Goal: Information Seeking & Learning: Find specific page/section

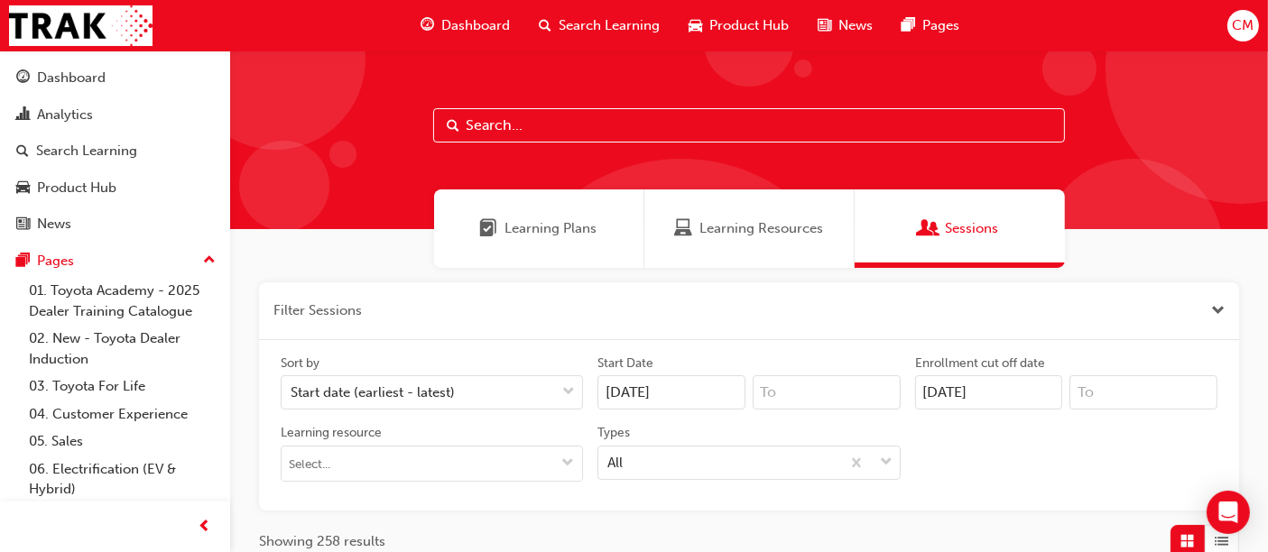
click at [546, 125] on input "text" at bounding box center [749, 125] width 632 height 34
type input "change"
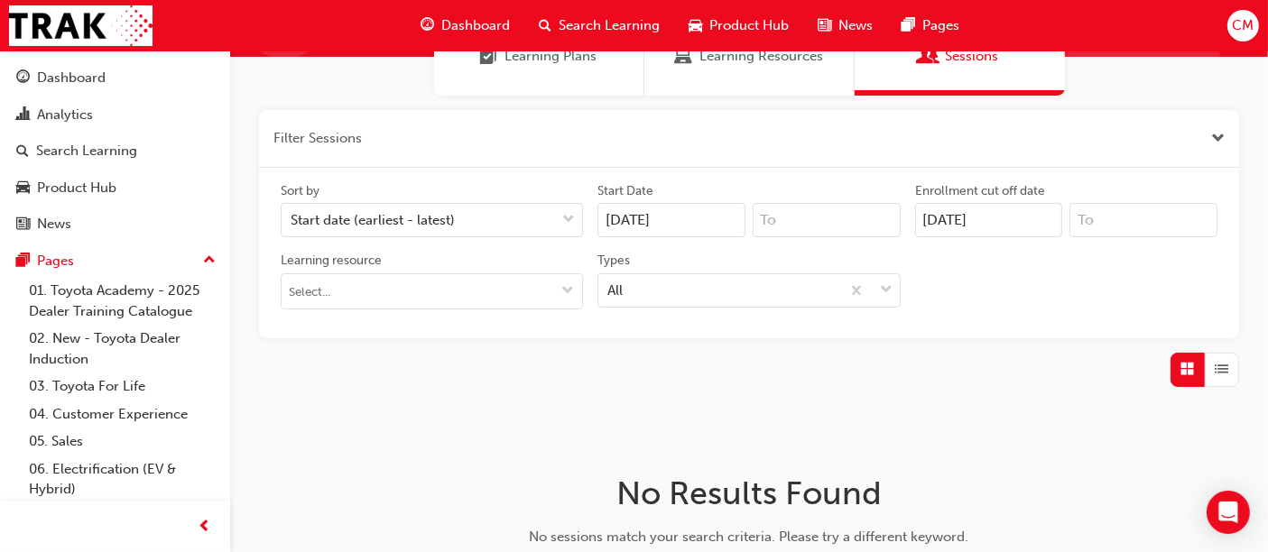
scroll to position [100, 0]
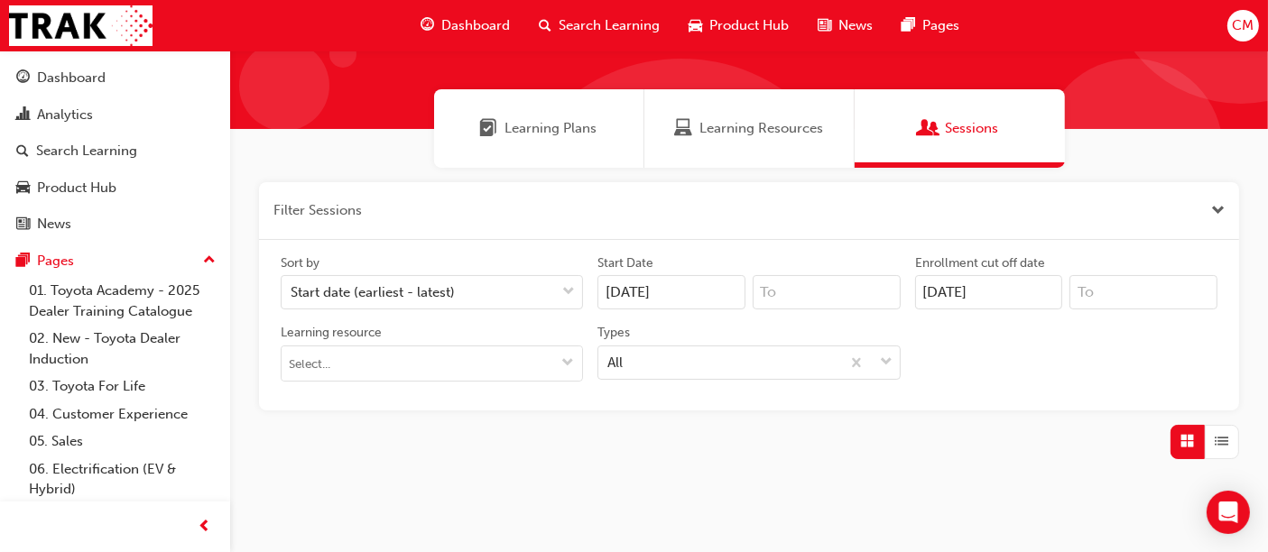
click at [939, 285] on input "20/08/25" at bounding box center [989, 292] width 148 height 34
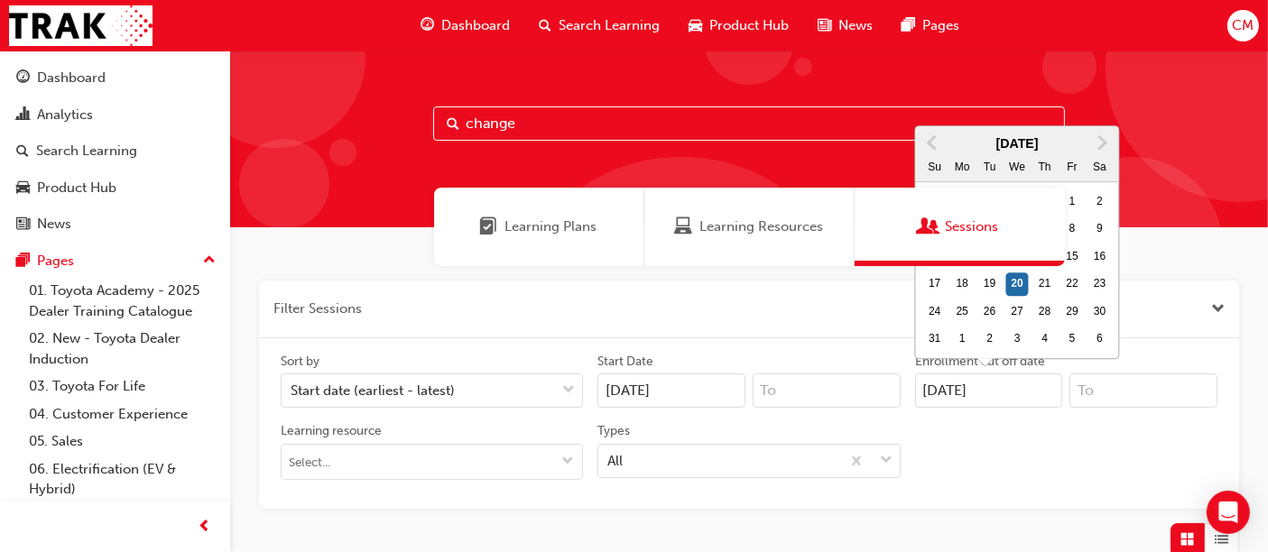
scroll to position [0, 0]
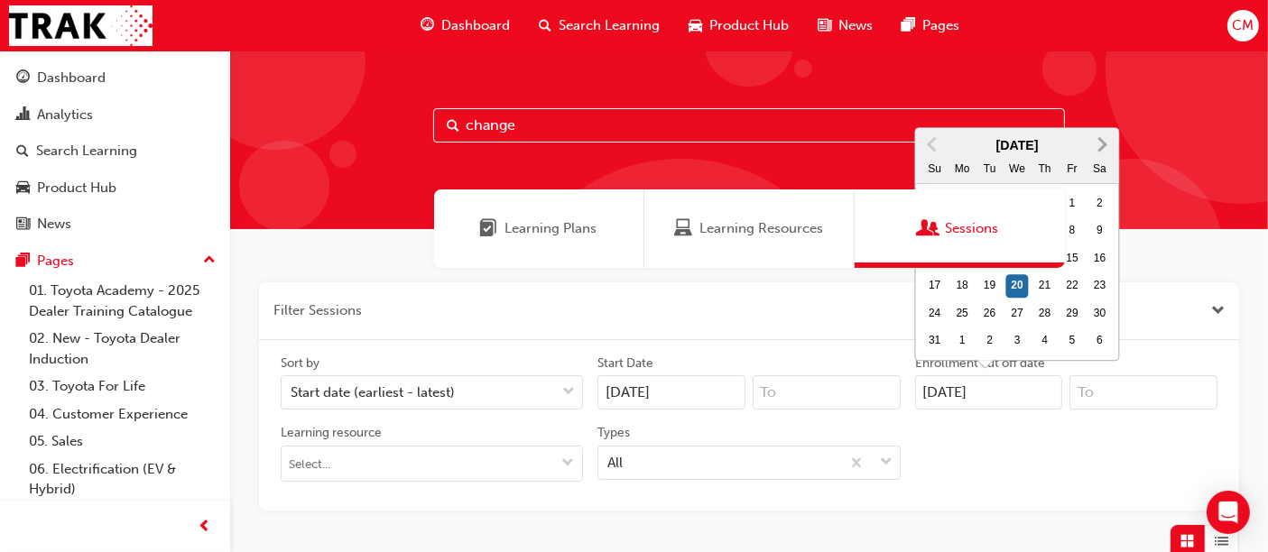
click at [1101, 145] on span "Next Month" at bounding box center [1101, 144] width 0 height 21
click at [1104, 145] on div "change" at bounding box center [749, 140] width 1038 height 179
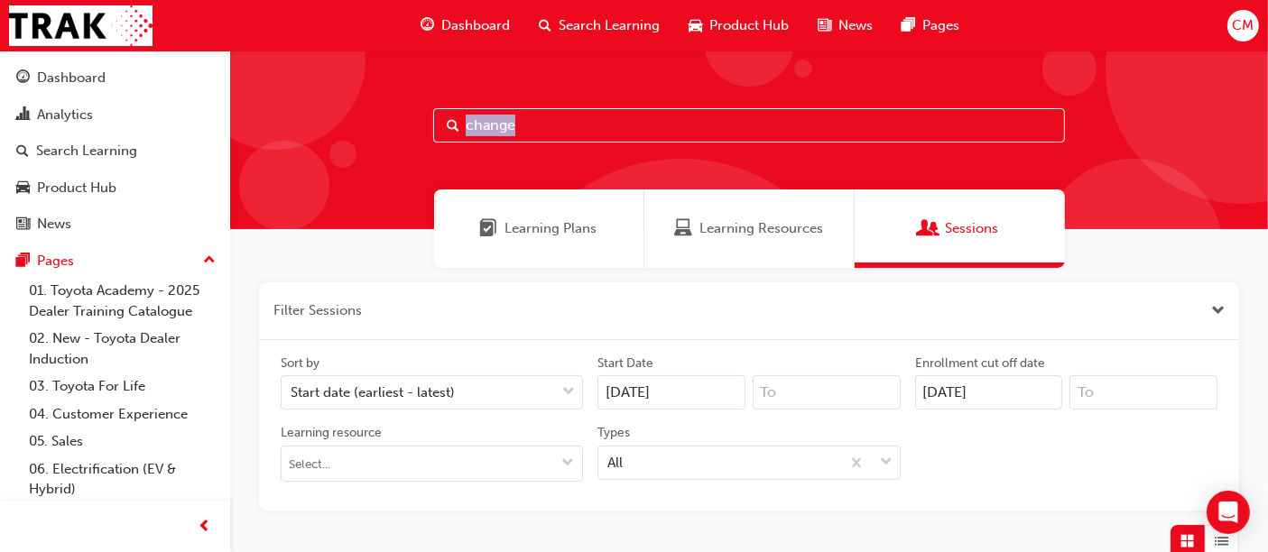
click at [1104, 145] on div "change" at bounding box center [749, 140] width 1038 height 179
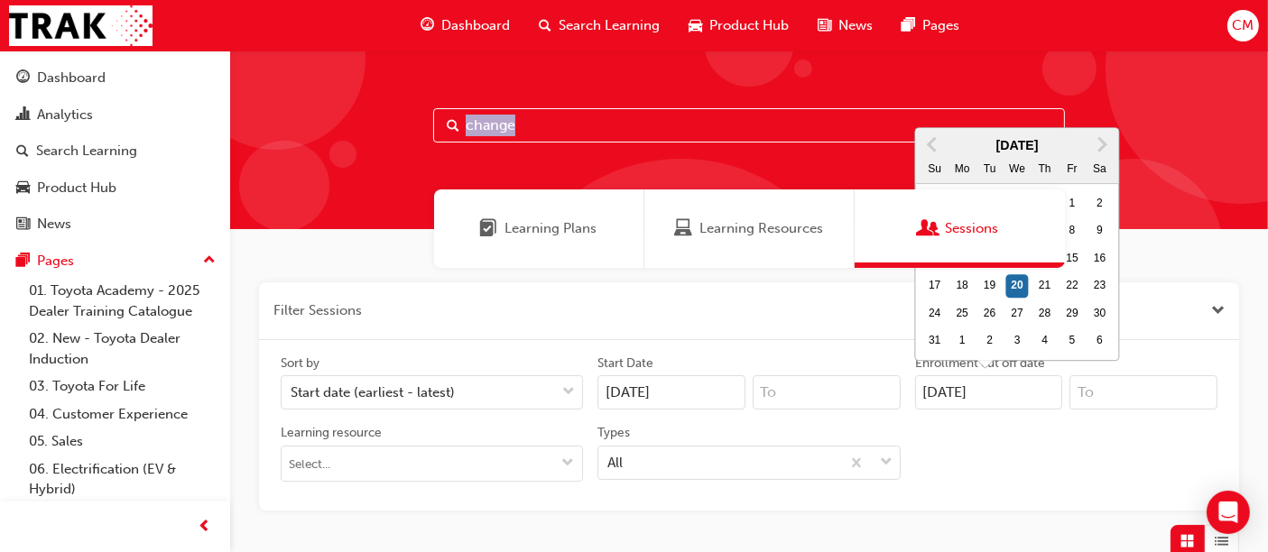
click at [997, 396] on input "20/08/25" at bounding box center [989, 392] width 148 height 34
click at [1101, 140] on span "Next Month" at bounding box center [1101, 144] width 0 height 21
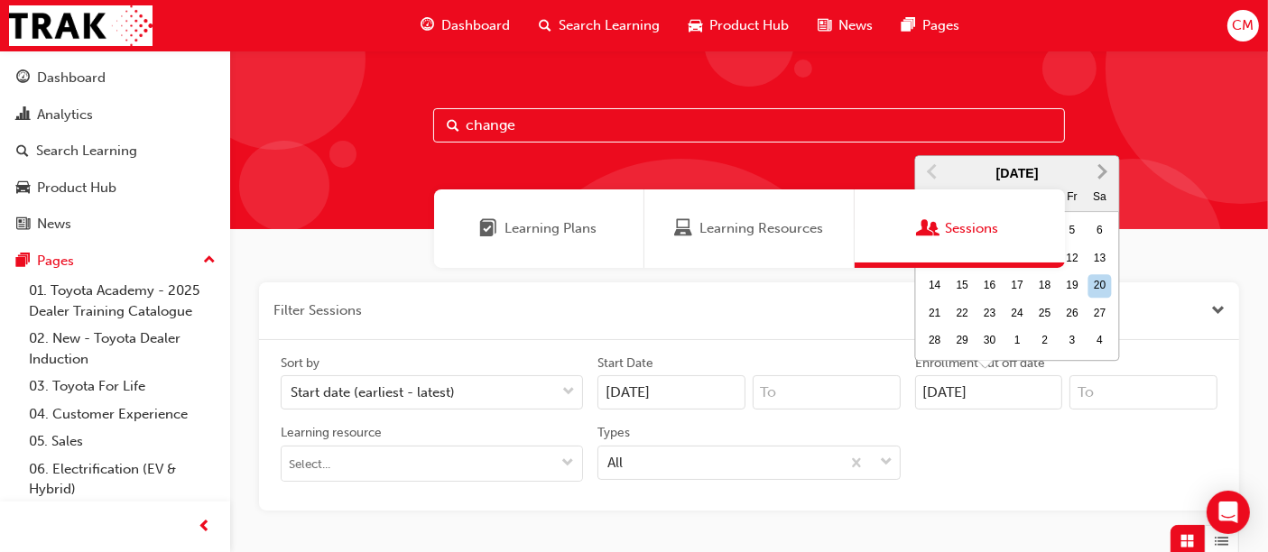
click at [1101, 174] on span "Next Month" at bounding box center [1101, 172] width 0 height 21
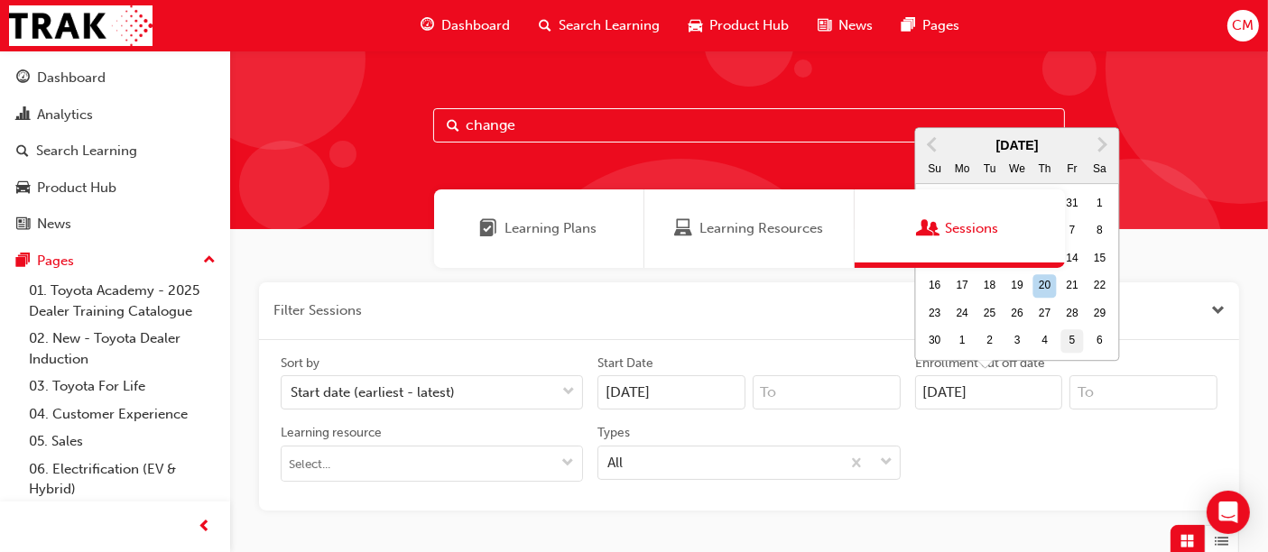
click at [1071, 339] on div "5" at bounding box center [1072, 340] width 23 height 23
click at [1063, 375] on input "20/08/25" at bounding box center [989, 392] width 148 height 34
type input "05/12/25"
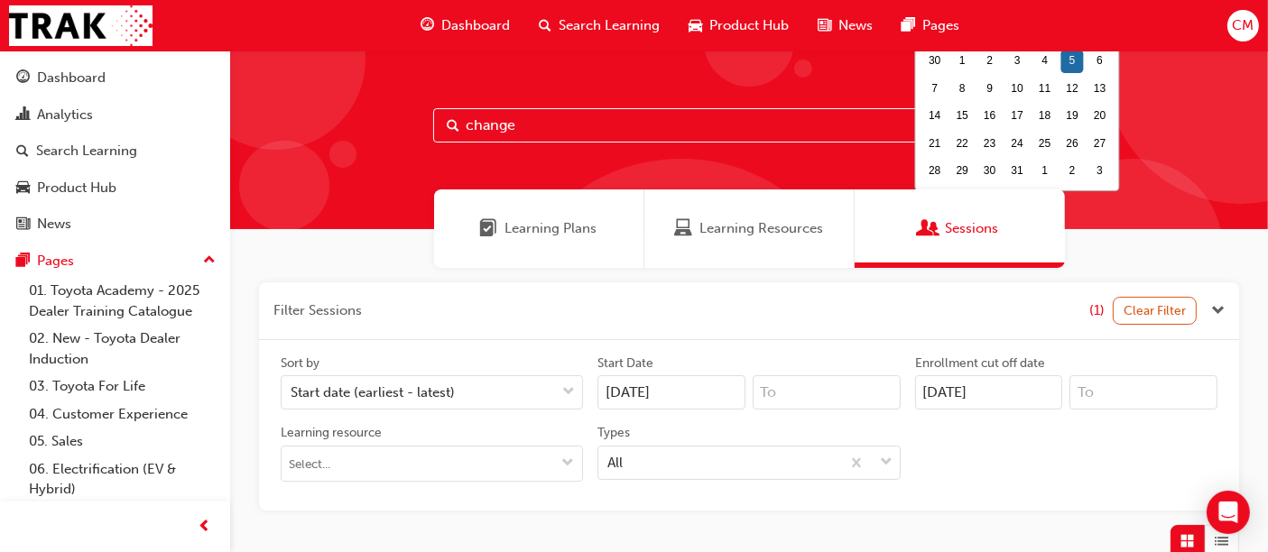
click at [1028, 477] on div "Sort by Start date (earliest - latest) Start Date 20/08/25 Enrollment cut off d…" at bounding box center [748, 426] width 951 height 142
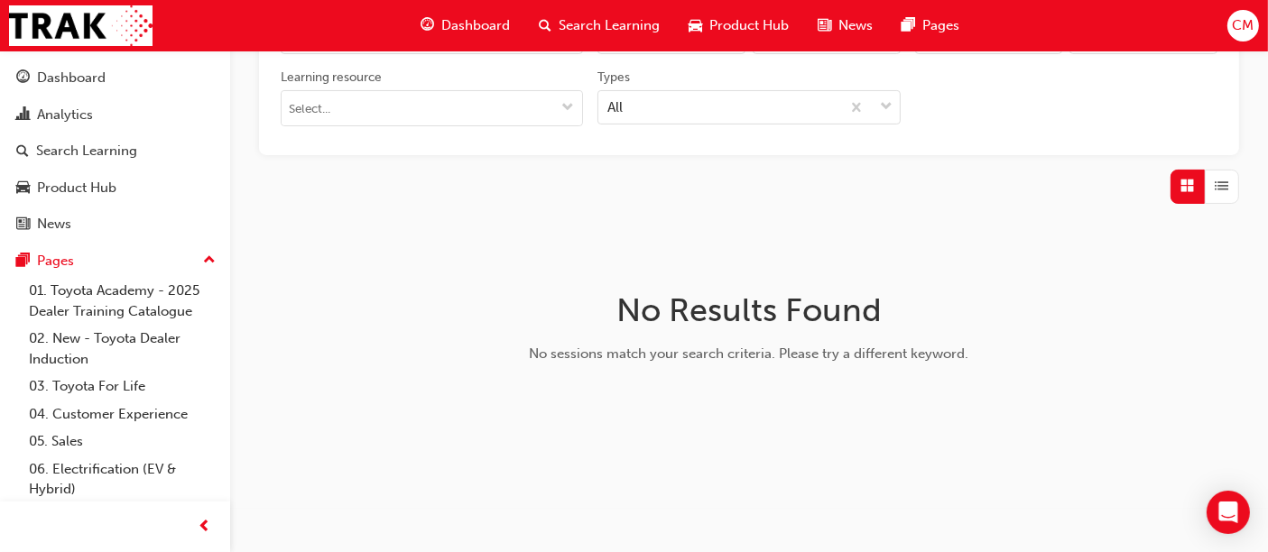
scroll to position [54, 0]
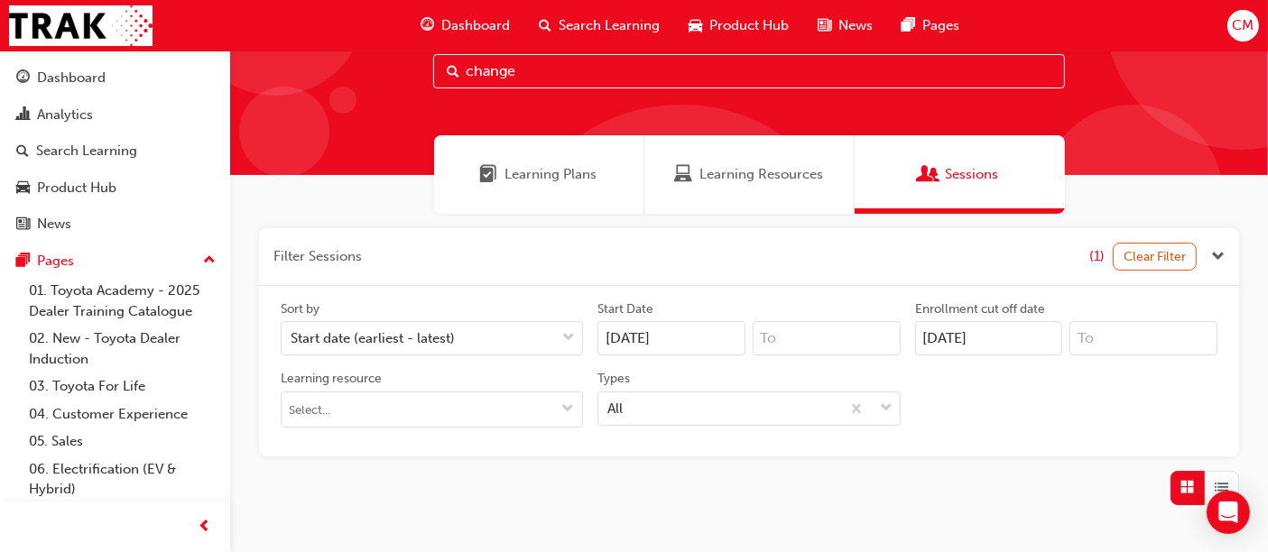
click at [653, 75] on input "change" at bounding box center [749, 71] width 632 height 34
type input "change management"
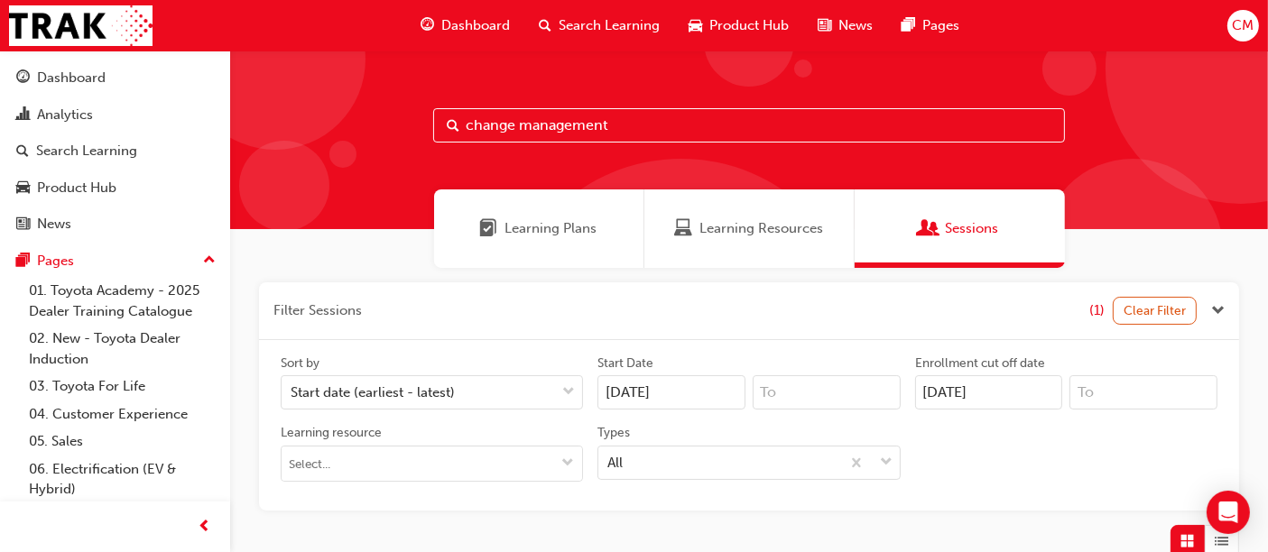
click at [684, 107] on div "change management" at bounding box center [749, 140] width 1038 height 179
click at [755, 220] on span "Learning Resources" at bounding box center [762, 228] width 124 height 21
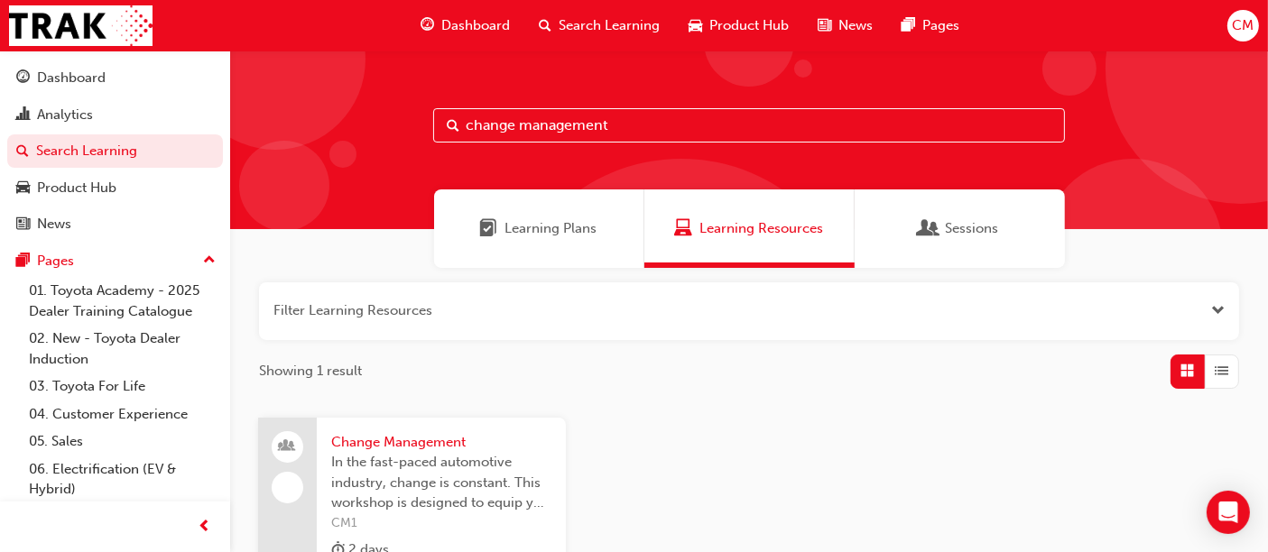
click at [633, 117] on input "change management" at bounding box center [749, 125] width 632 height 34
click at [397, 434] on span "Change Management" at bounding box center [441, 442] width 220 height 21
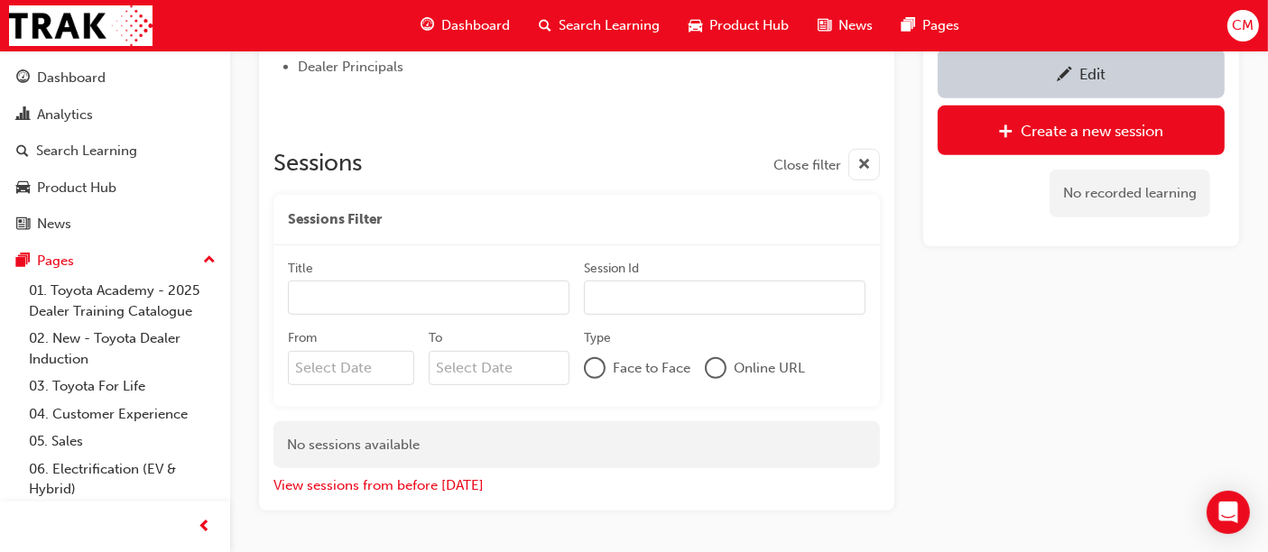
scroll to position [941, 0]
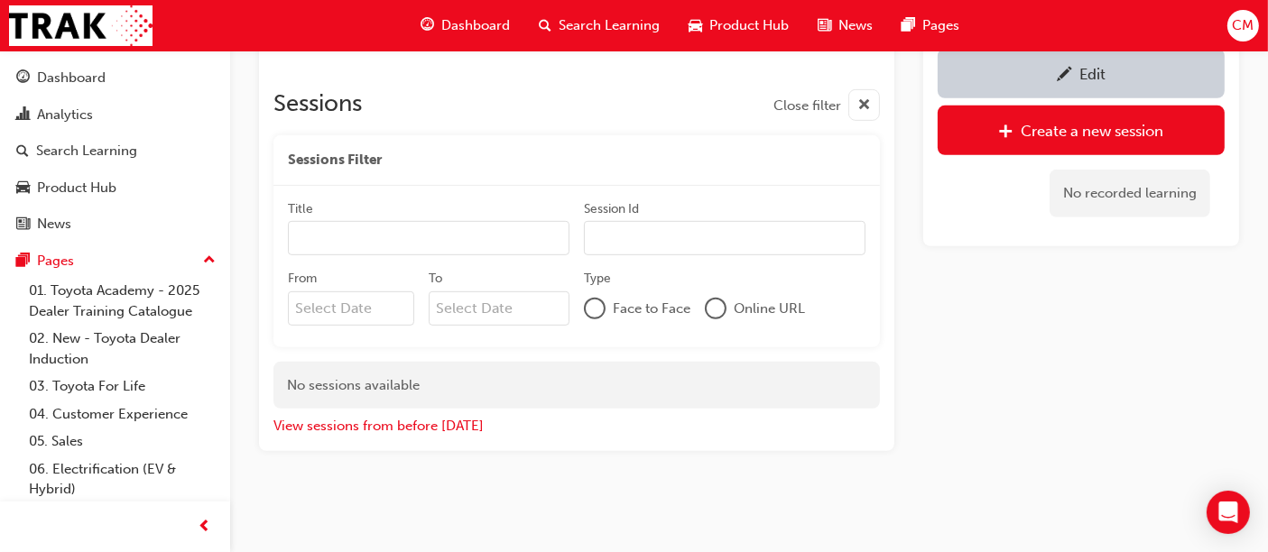
click at [364, 323] on input "From" at bounding box center [351, 309] width 126 height 34
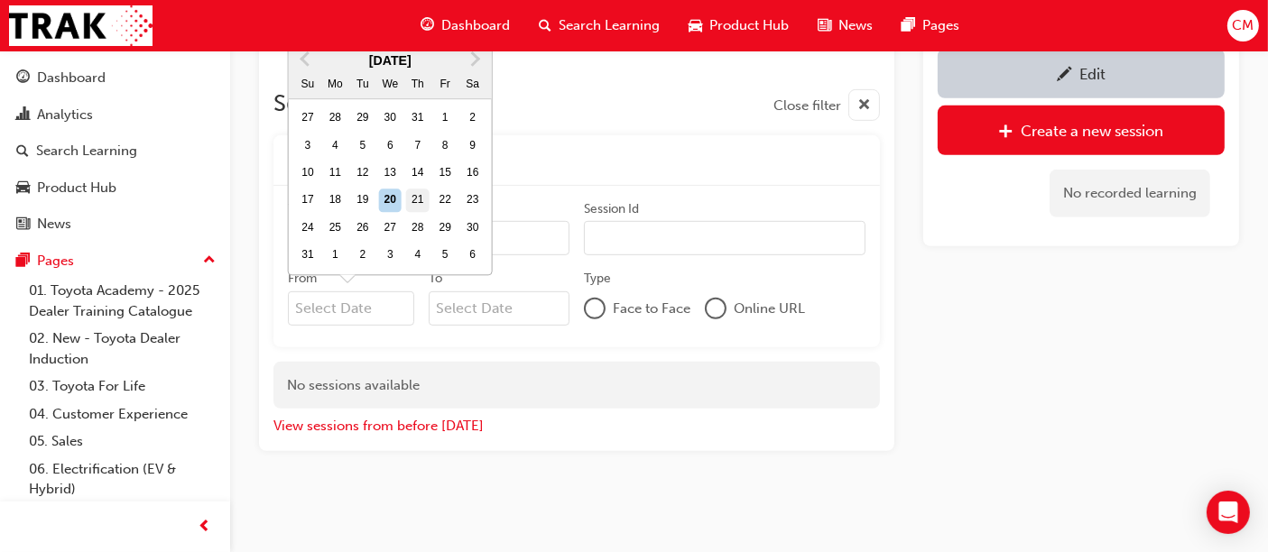
click at [420, 199] on div "21" at bounding box center [417, 201] width 23 height 23
click at [414, 292] on input "From Previous Month Next Month August 2025 Su Mo Tu We Th Fr Sa 27 28 29 30 31 …" at bounding box center [351, 309] width 126 height 34
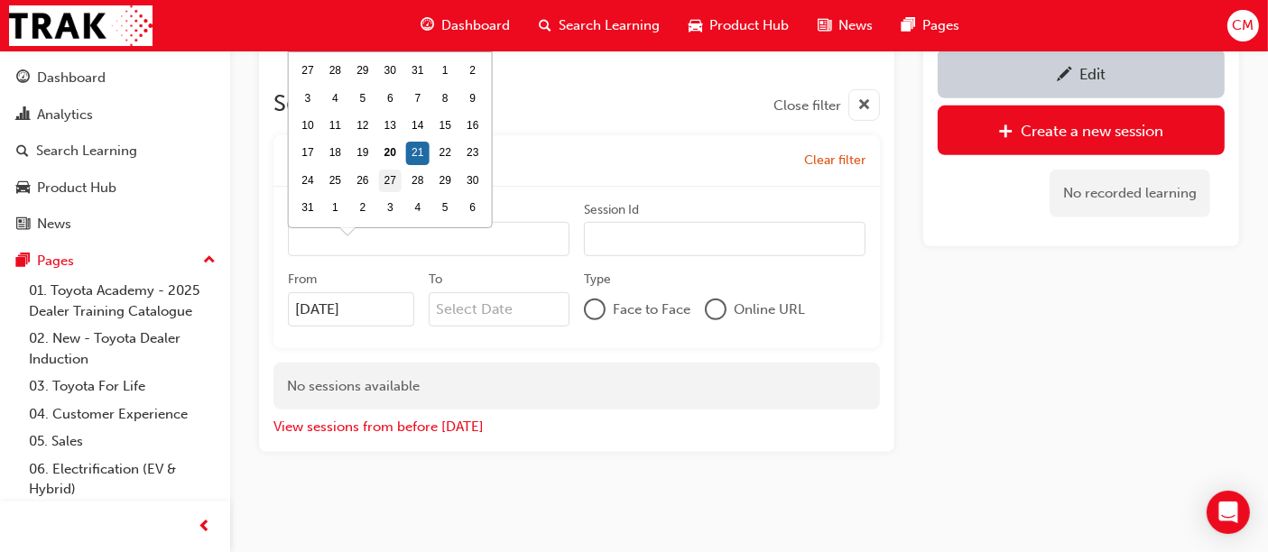
click at [397, 188] on div "27" at bounding box center [390, 181] width 23 height 23
click at [397, 292] on input "21/08/25" at bounding box center [351, 309] width 126 height 34
click at [420, 176] on div "28" at bounding box center [417, 181] width 23 height 23
click at [414, 292] on input "27/08/25" at bounding box center [351, 309] width 126 height 34
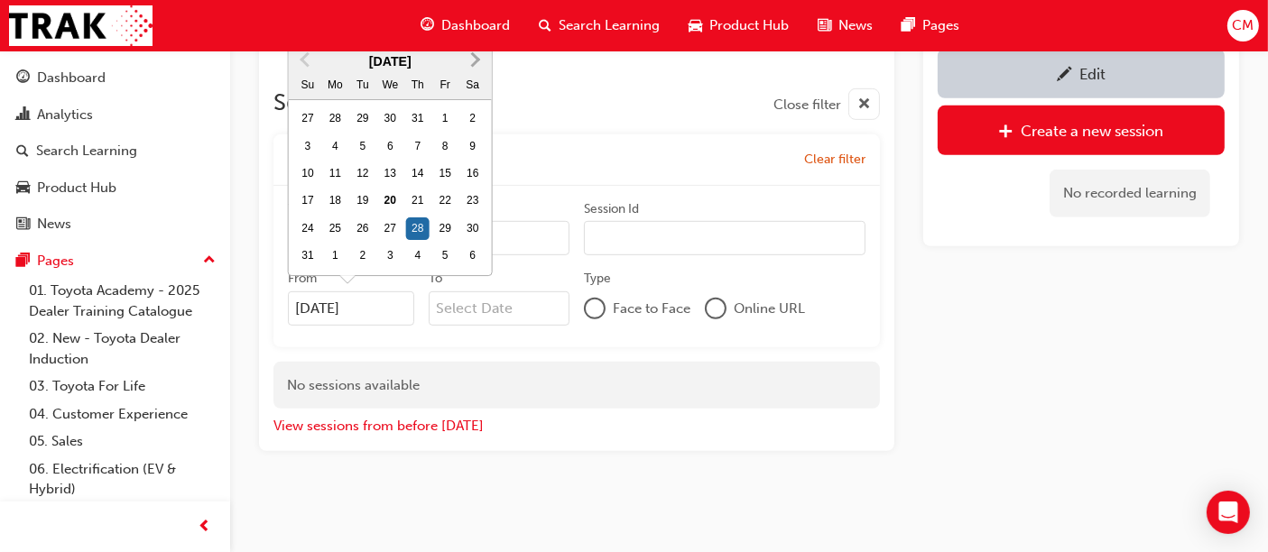
click at [479, 55] on button "Next Month" at bounding box center [475, 60] width 29 height 29
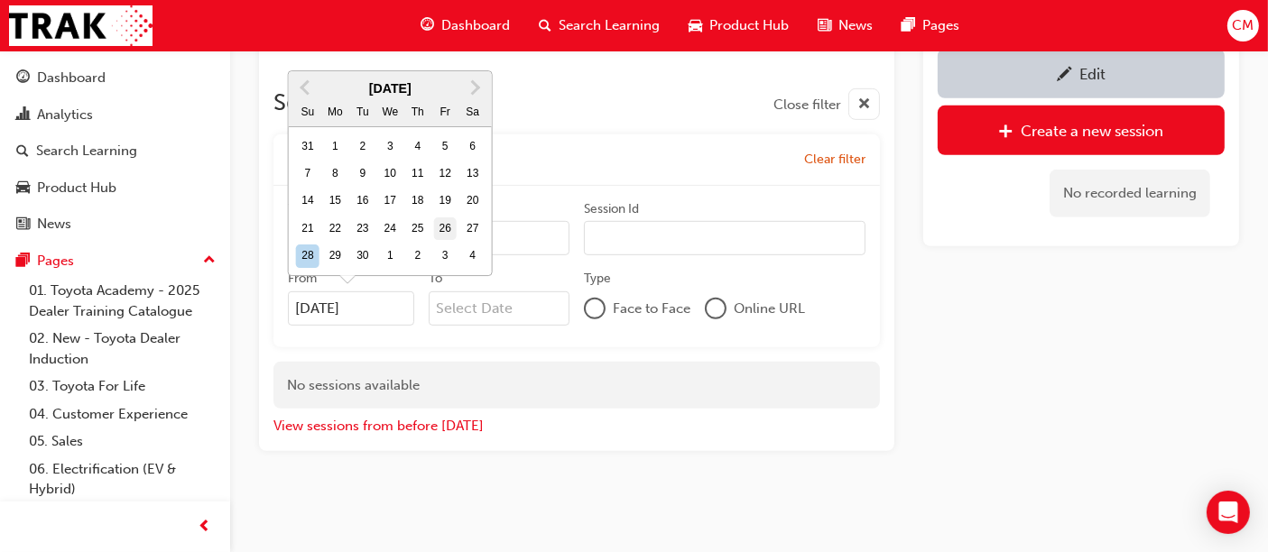
click at [446, 229] on div "26" at bounding box center [445, 229] width 23 height 23
click at [414, 292] on input "28/08/25" at bounding box center [351, 309] width 126 height 34
type input "26/09/25"
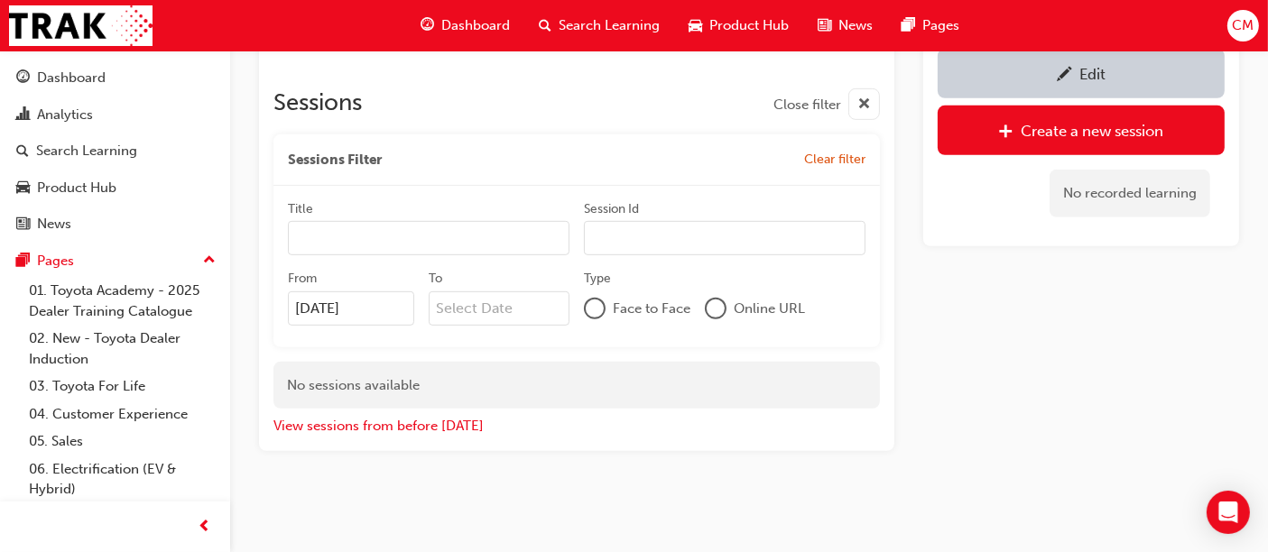
click at [1243, 34] on span "CM" at bounding box center [1243, 25] width 22 height 21
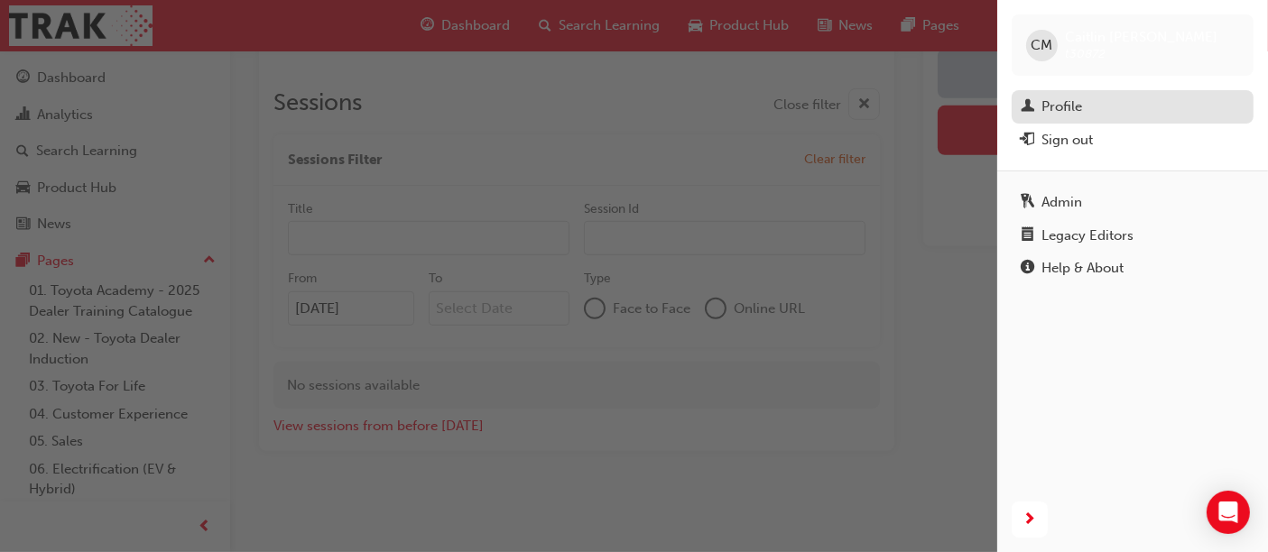
click at [1149, 117] on div "Profile" at bounding box center [1133, 107] width 224 height 23
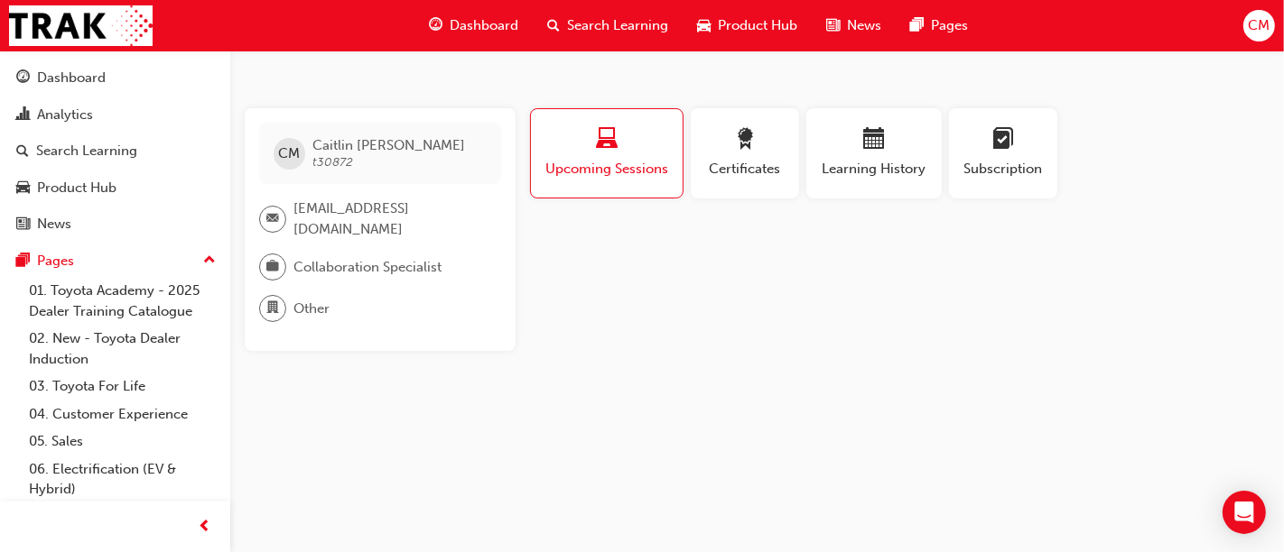
click at [1250, 32] on span "CM" at bounding box center [1258, 25] width 22 height 21
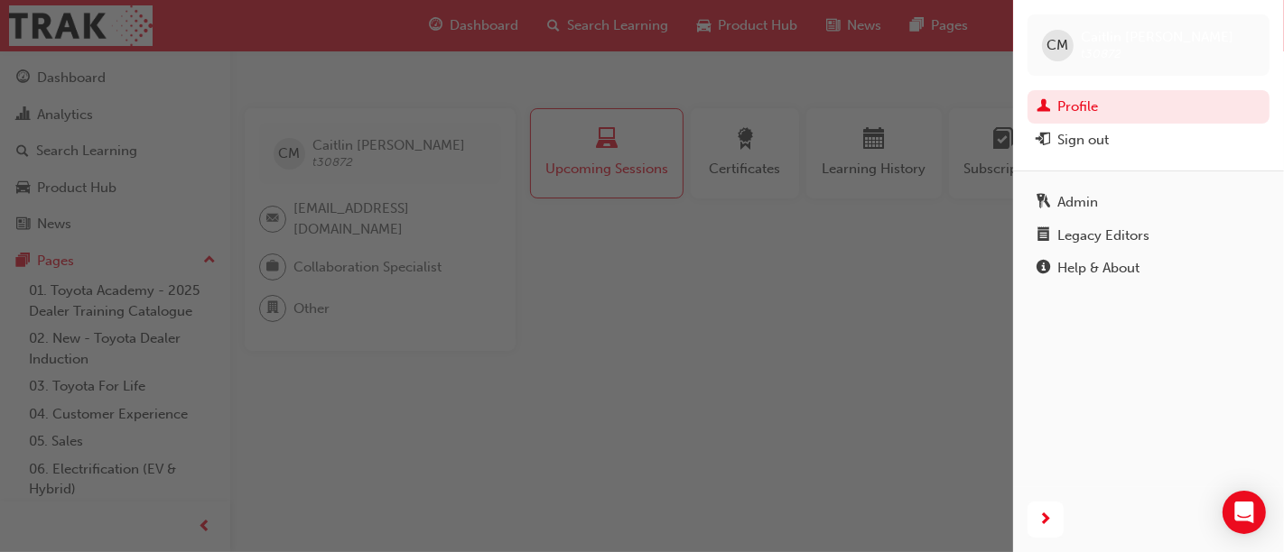
click at [723, 346] on div "button" at bounding box center [506, 276] width 1013 height 552
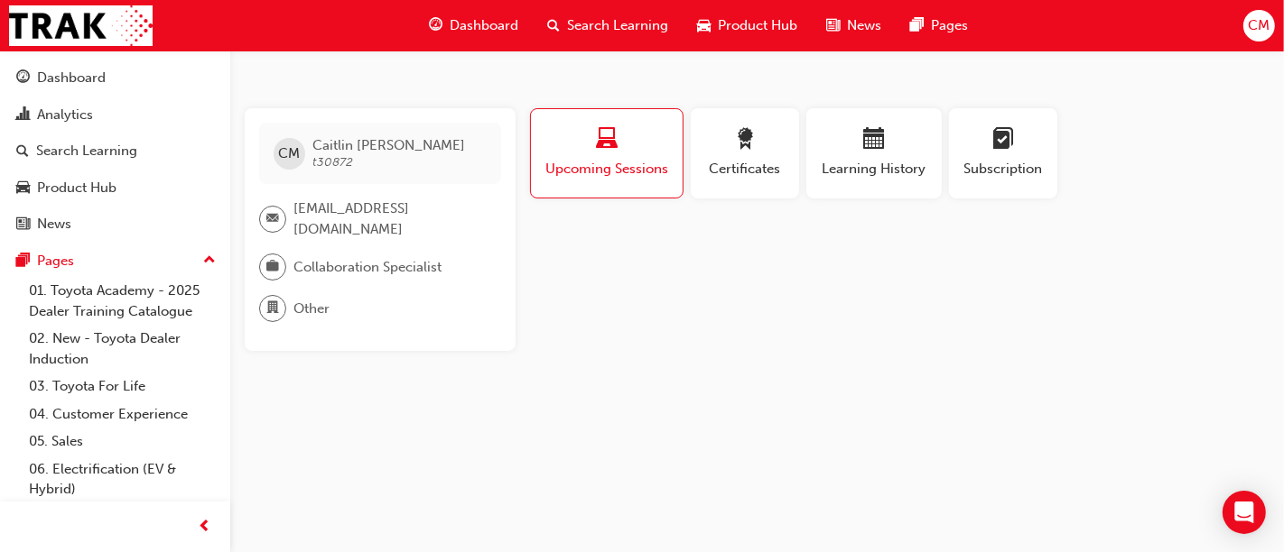
click at [1251, 27] on span "CM" at bounding box center [1258, 25] width 22 height 21
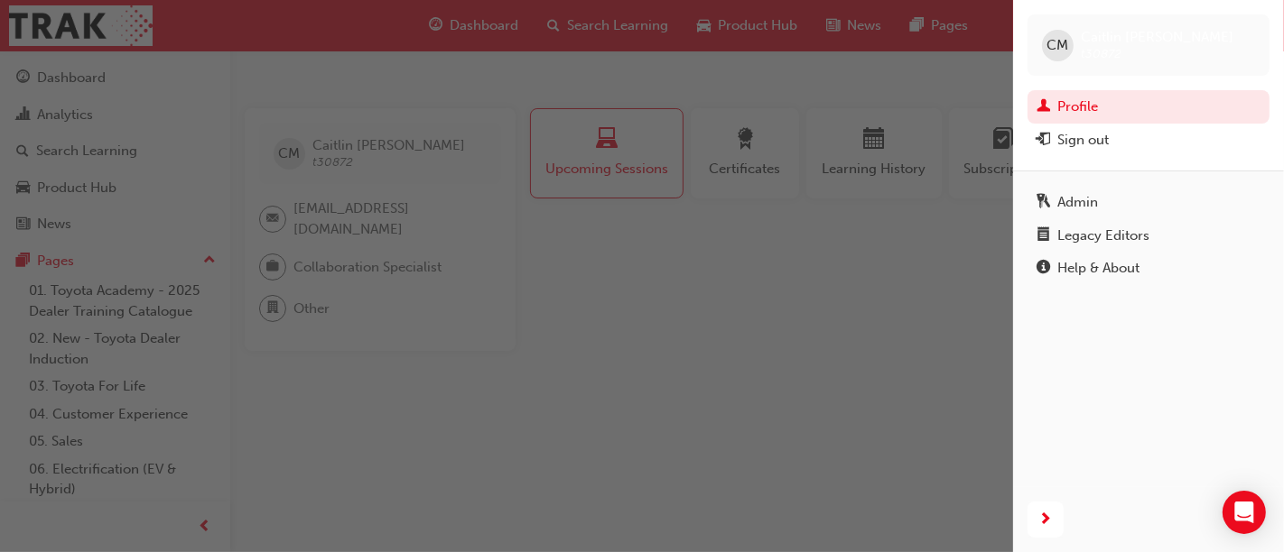
click at [727, 375] on div "button" at bounding box center [506, 276] width 1013 height 552
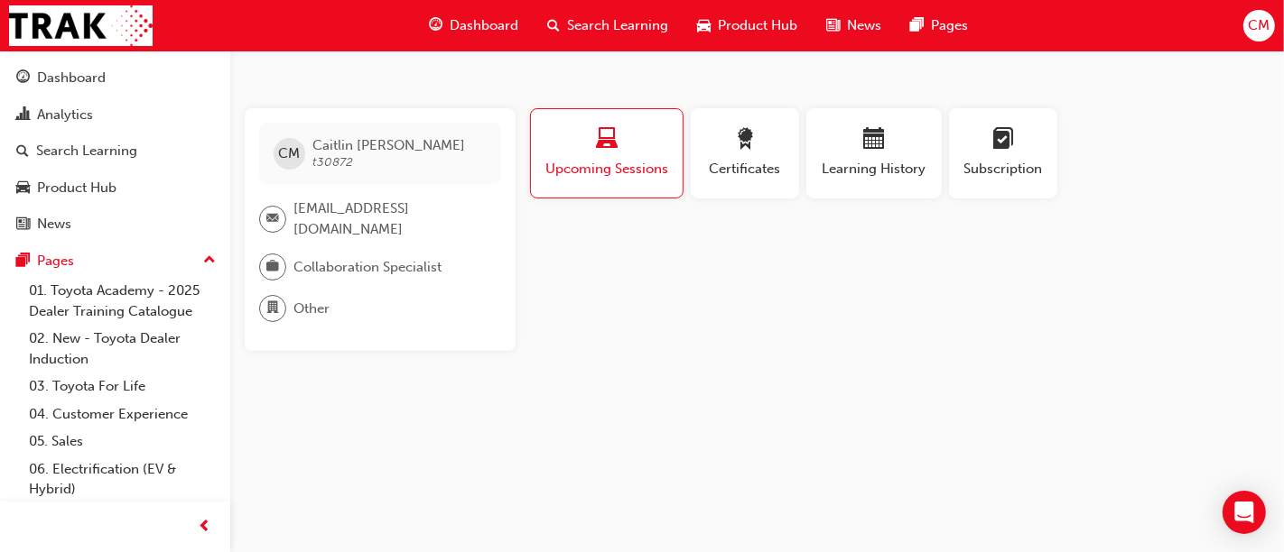
click at [1245, 32] on div "CM" at bounding box center [1259, 26] width 32 height 32
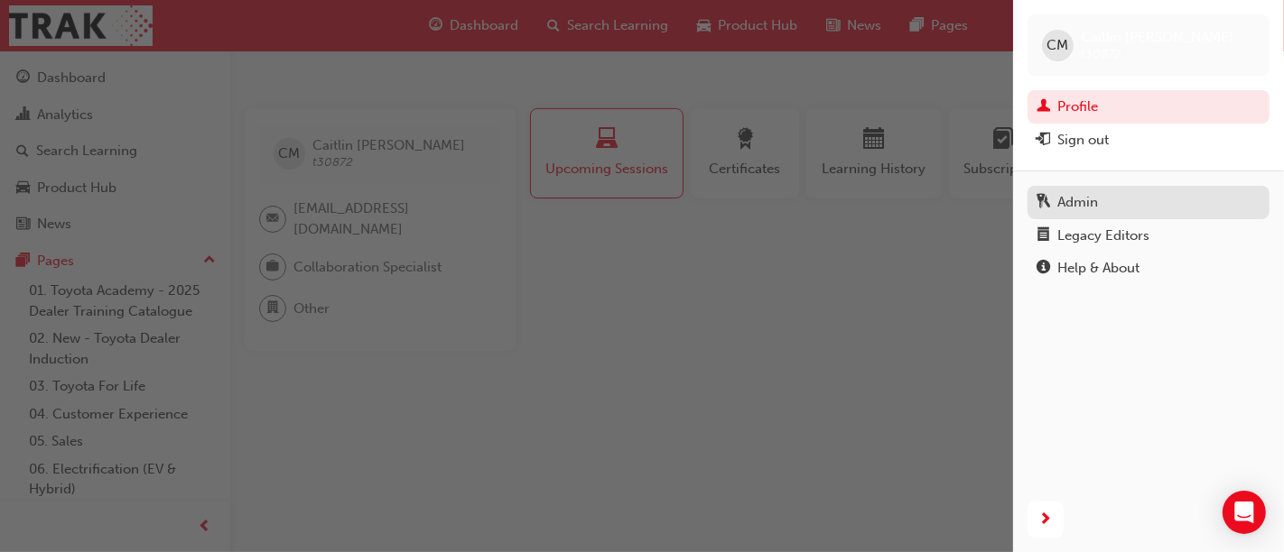
click at [1080, 201] on div "Admin" at bounding box center [1077, 202] width 41 height 21
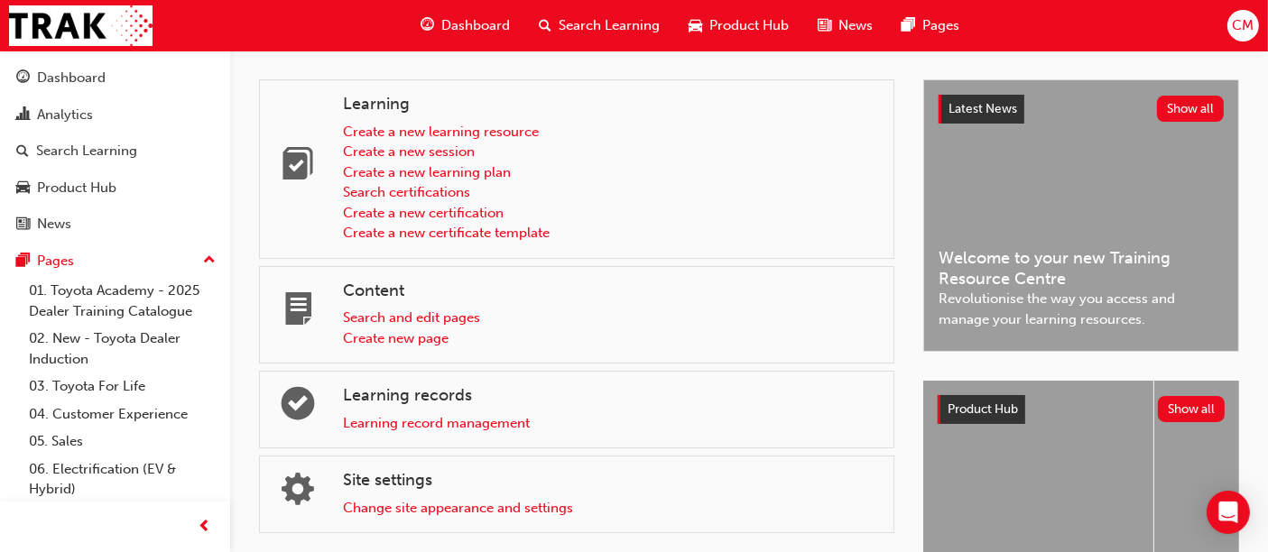
scroll to position [137, 0]
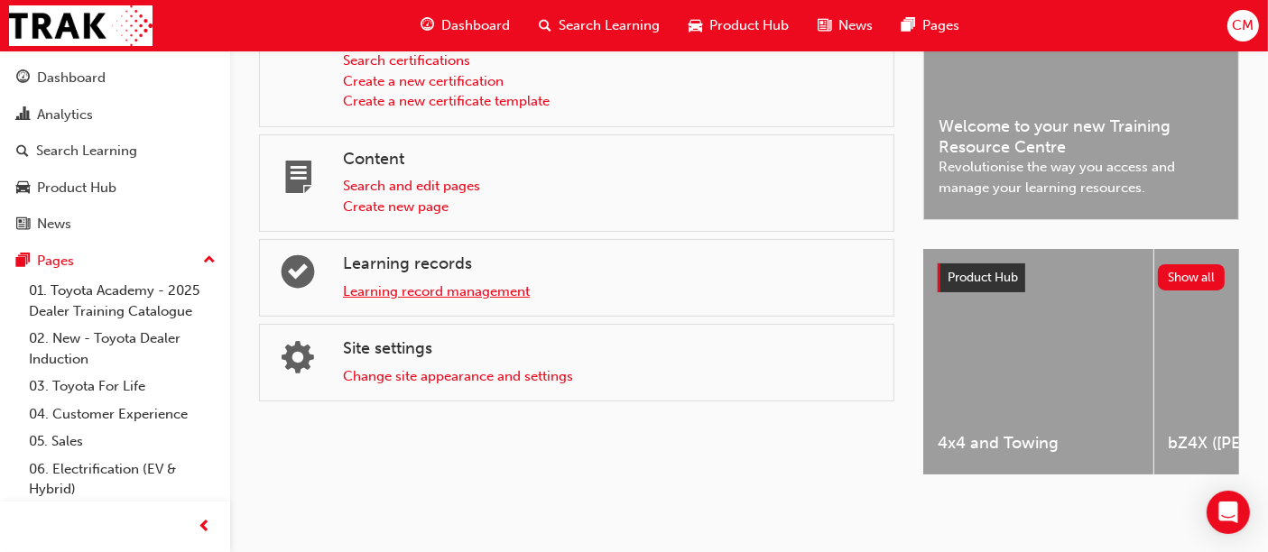
click at [422, 291] on link "Learning record management" at bounding box center [436, 291] width 187 height 16
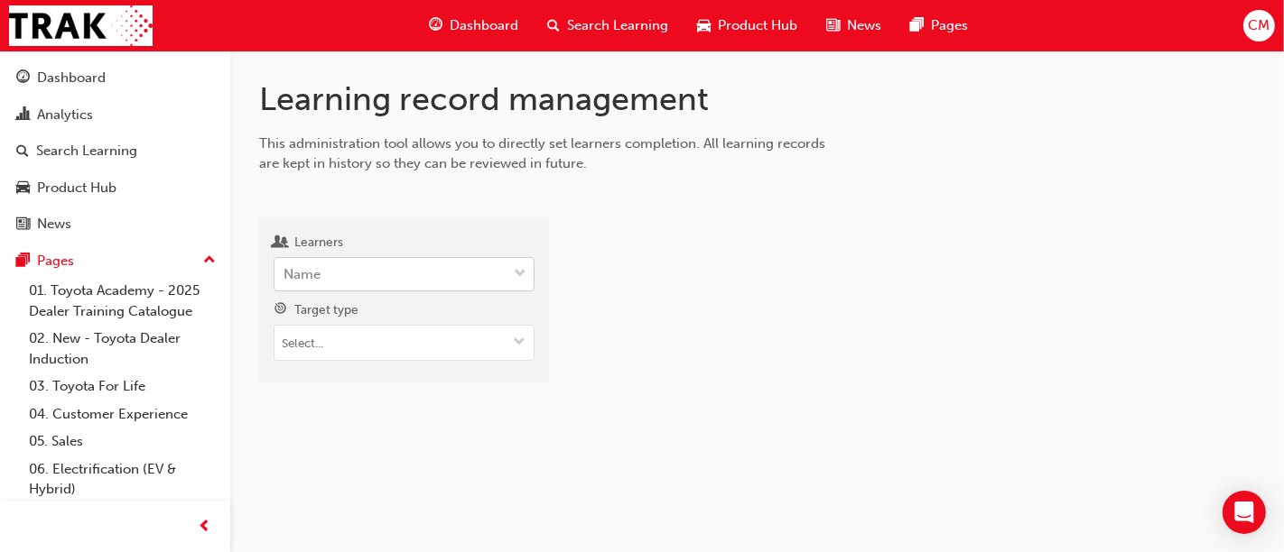
click at [348, 279] on div "Name" at bounding box center [390, 275] width 232 height 32
click at [285, 279] on input "Learners Name" at bounding box center [284, 273] width 2 height 15
type input "peter"
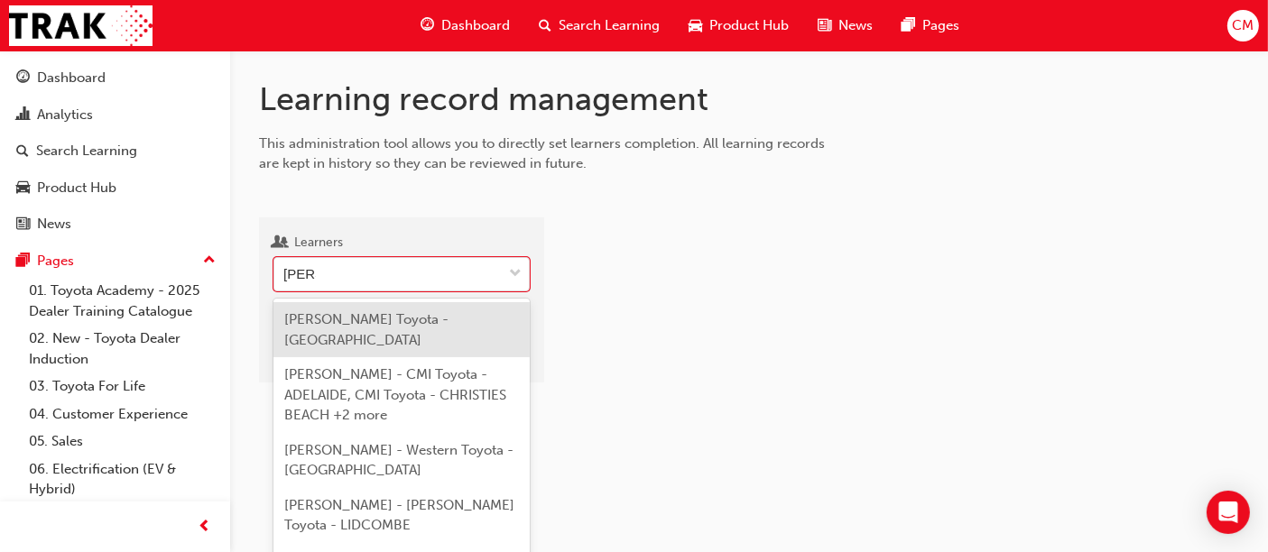
click at [366, 320] on span "Peter Aldersea - Le Mans Toyota - DEER PARK" at bounding box center [366, 329] width 164 height 37
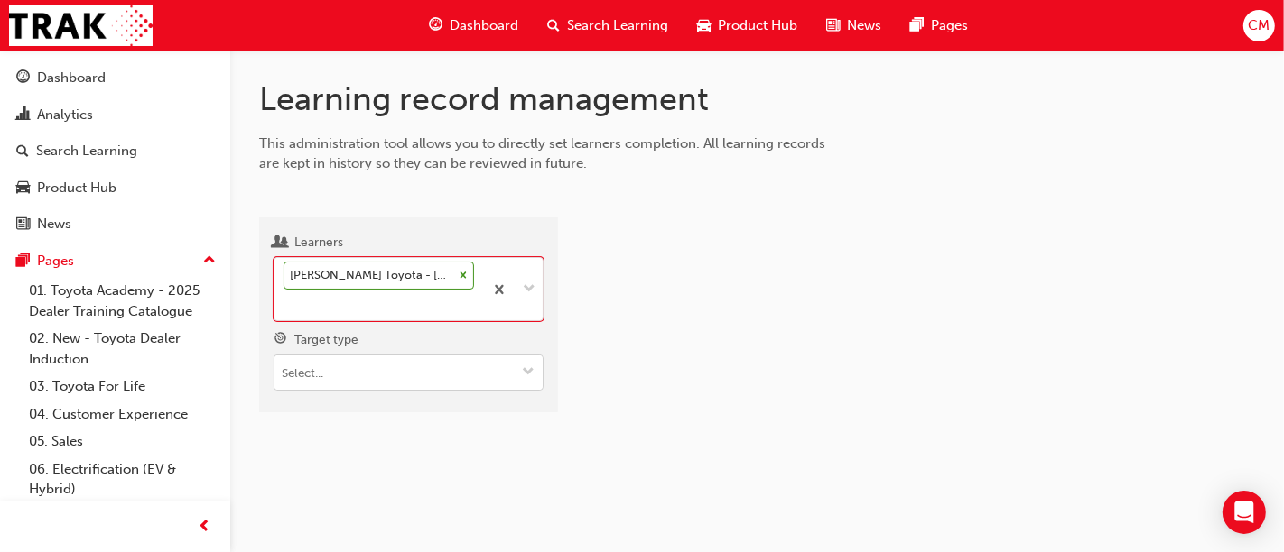
click at [361, 375] on input "Target type" at bounding box center [408, 373] width 268 height 34
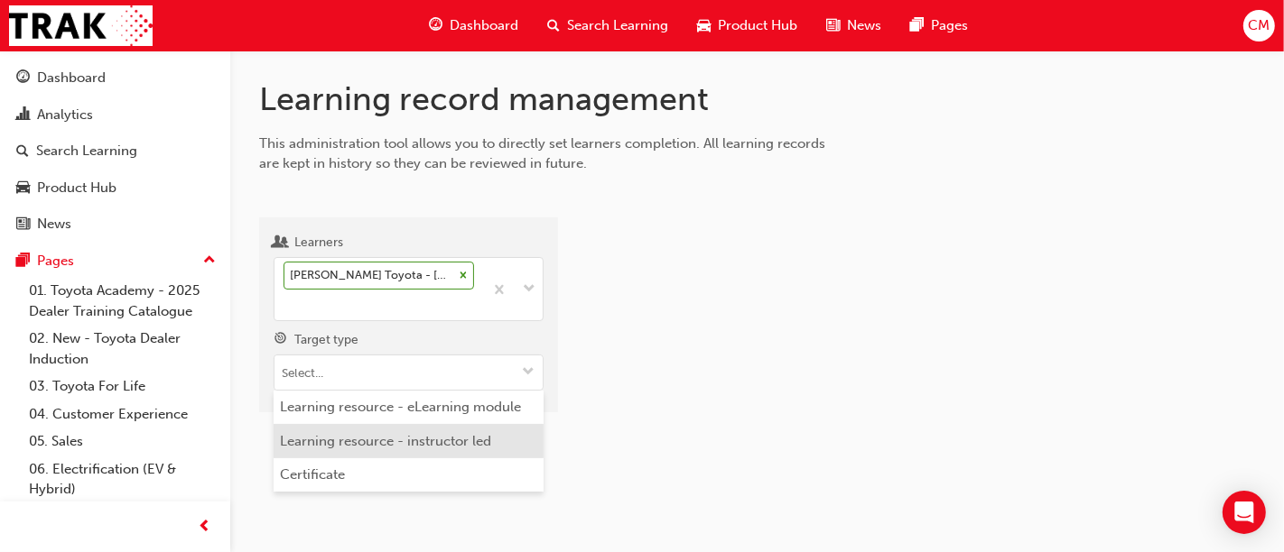
click at [361, 441] on li "Learning resource - instructor led" at bounding box center [408, 441] width 270 height 34
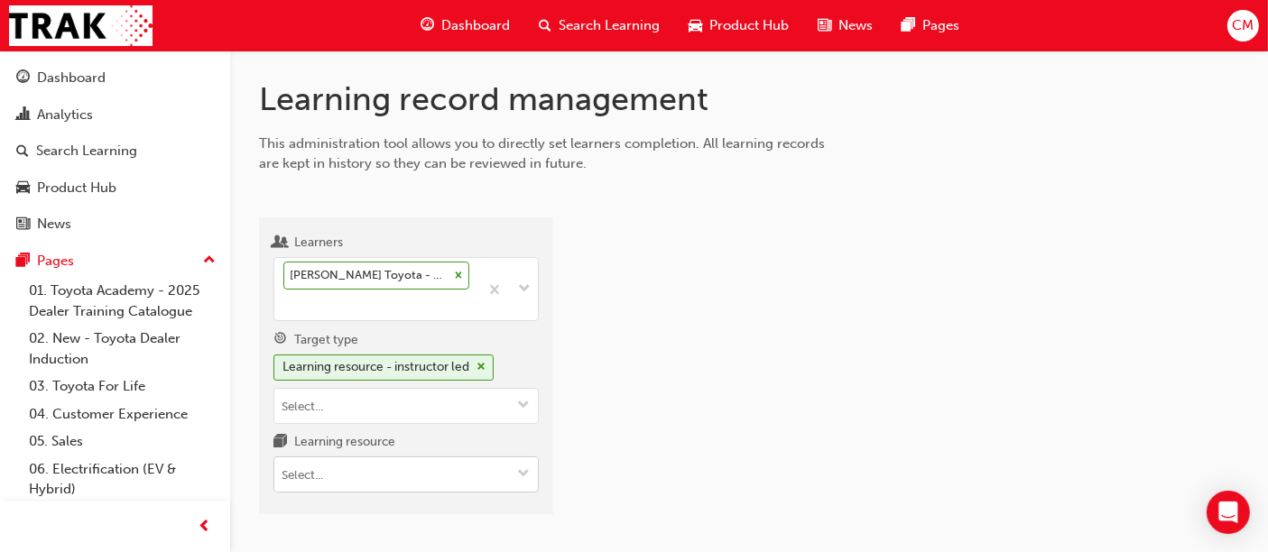
click at [300, 465] on input "Learning resource" at bounding box center [406, 475] width 264 height 34
type input "tfl"
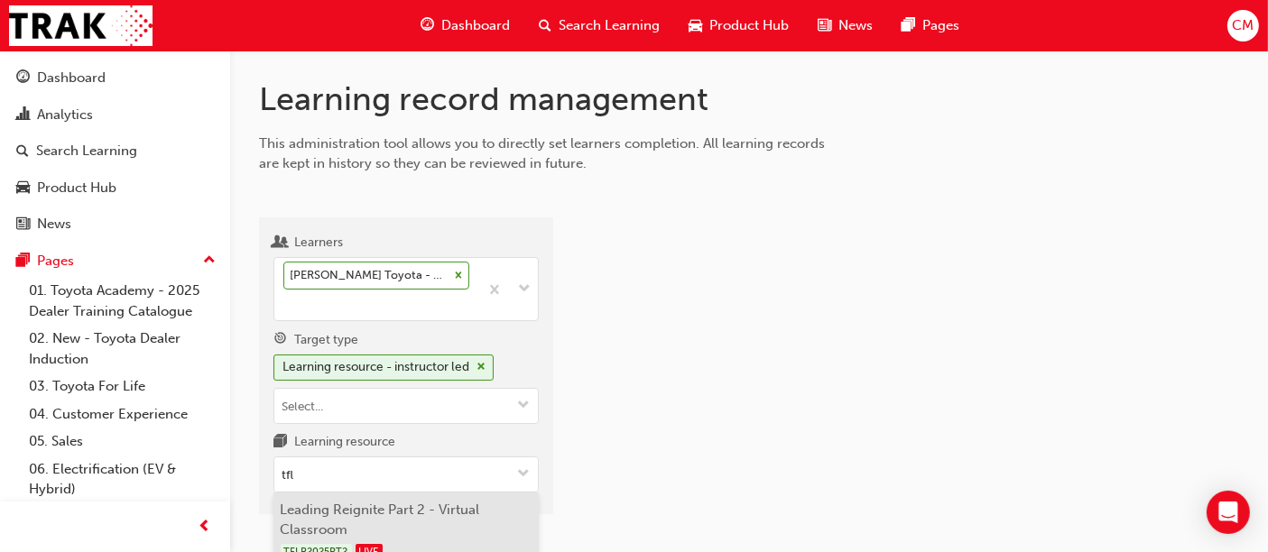
click at [320, 509] on li "Leading Reignite Part 2 - Virtual Classroom TFLR2025PT2 LIVE" at bounding box center [405, 531] width 265 height 77
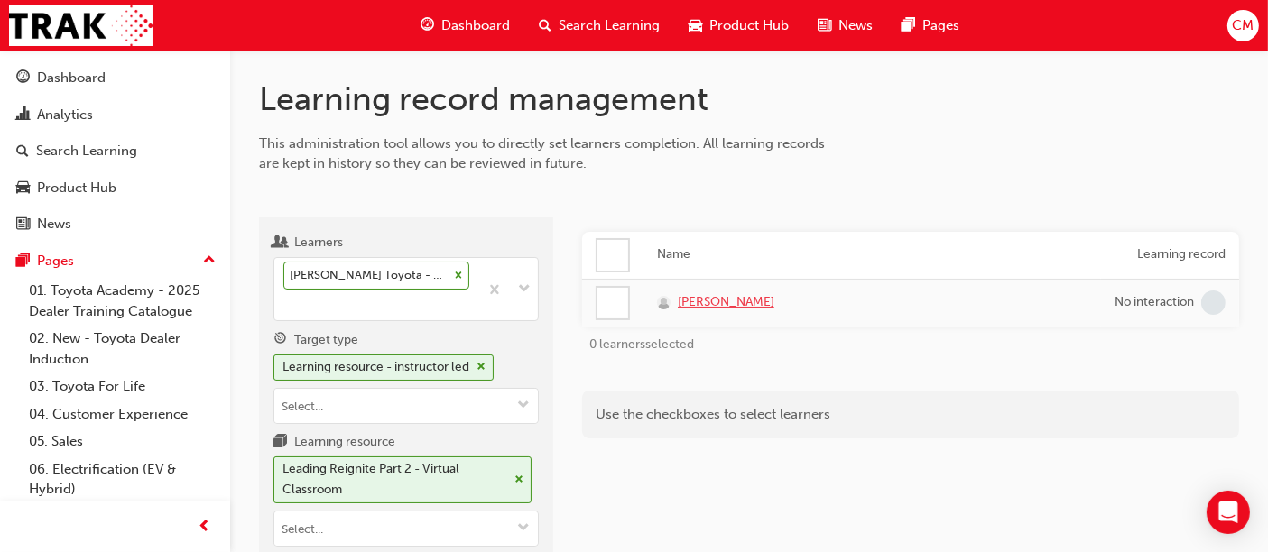
click at [728, 301] on span "Peter Aldersea" at bounding box center [726, 302] width 97 height 21
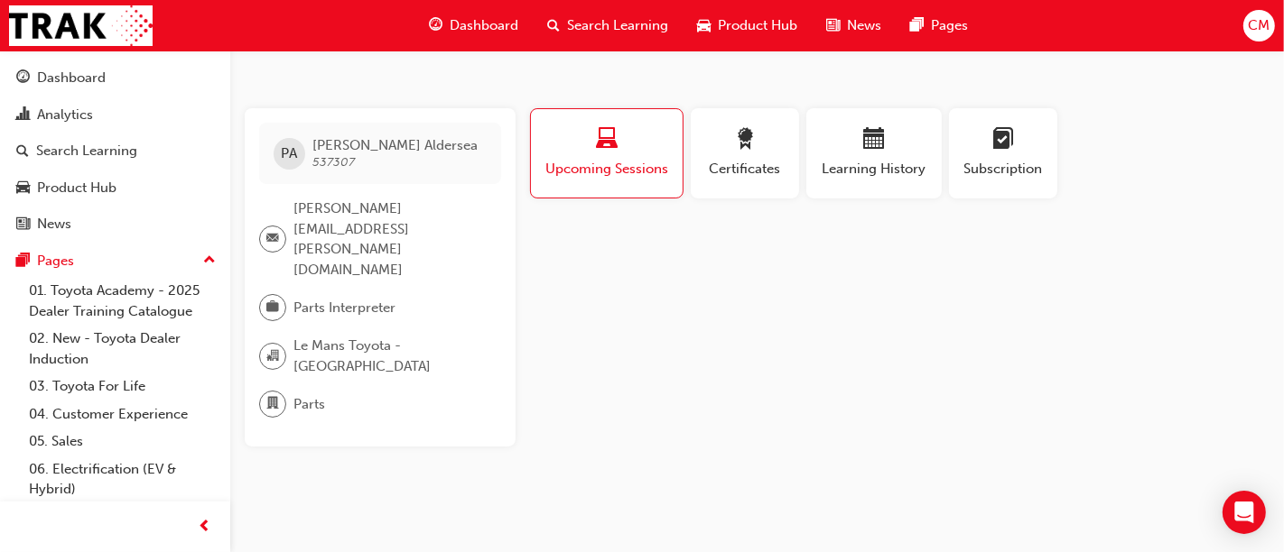
click at [1269, 25] on div "CM" at bounding box center [1259, 26] width 32 height 32
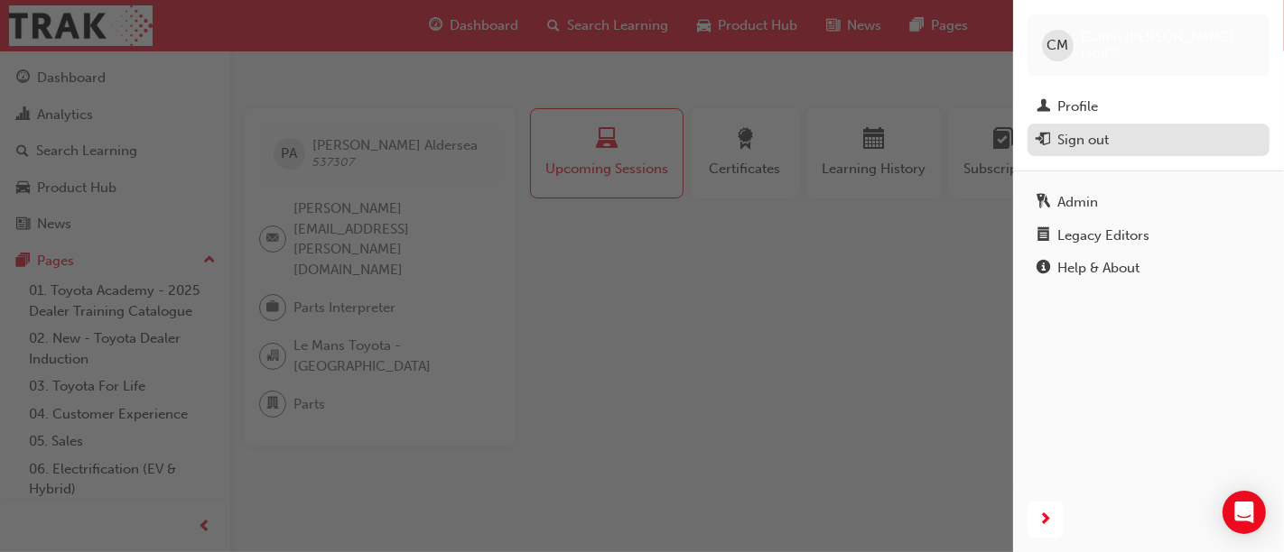
click at [1078, 141] on div "Sign out" at bounding box center [1082, 140] width 51 height 21
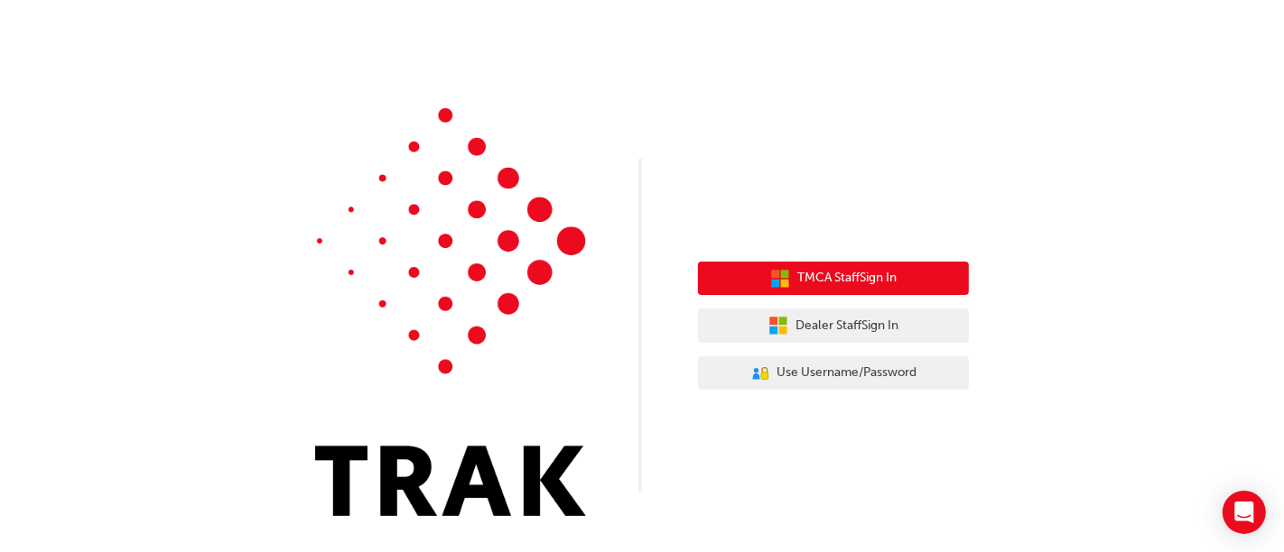
click at [852, 273] on span "TMCA Staff Sign In" at bounding box center [846, 278] width 99 height 21
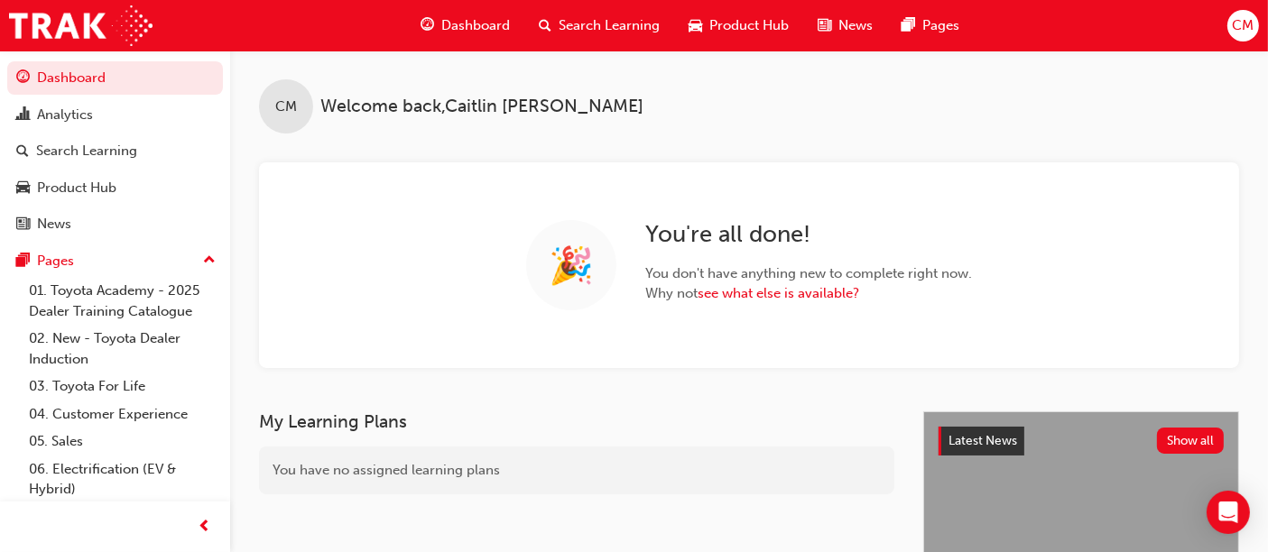
click at [1242, 29] on span "CM" at bounding box center [1243, 25] width 22 height 21
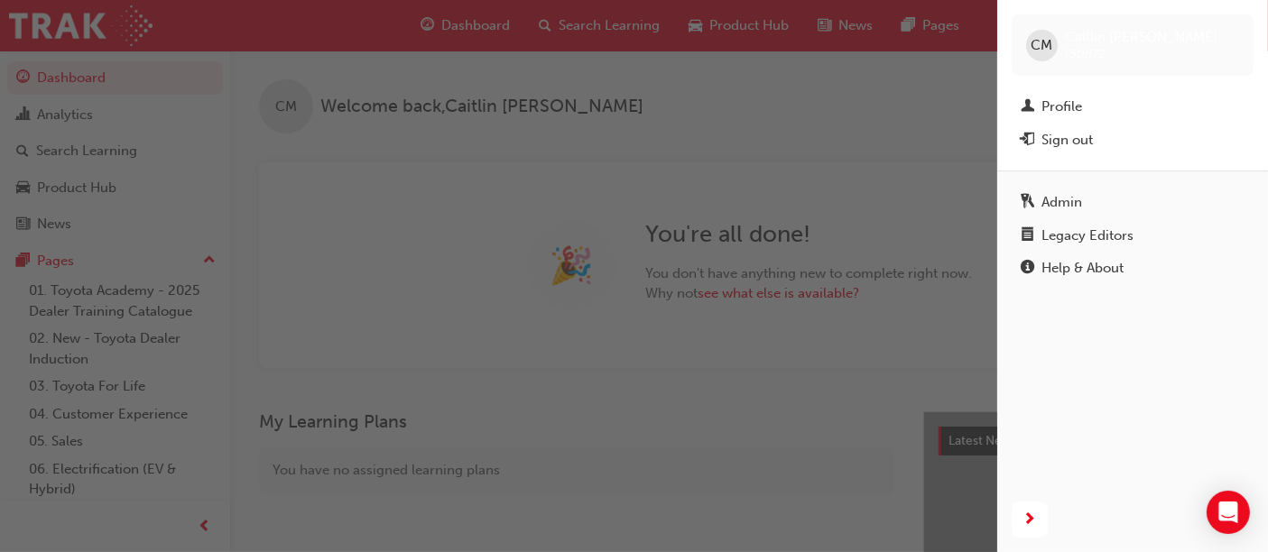
click at [863, 153] on div "button" at bounding box center [498, 276] width 997 height 552
